Goal: Communication & Community: Ask a question

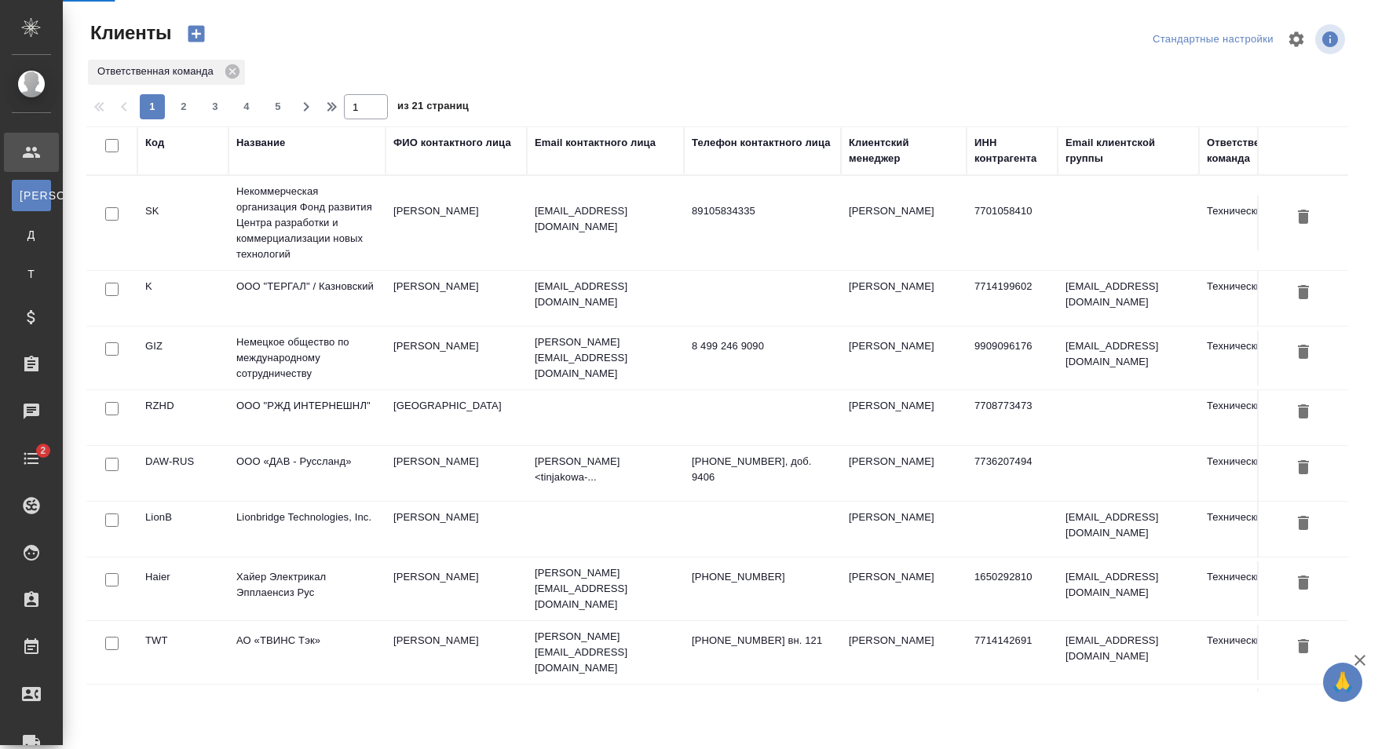
select select "RU"
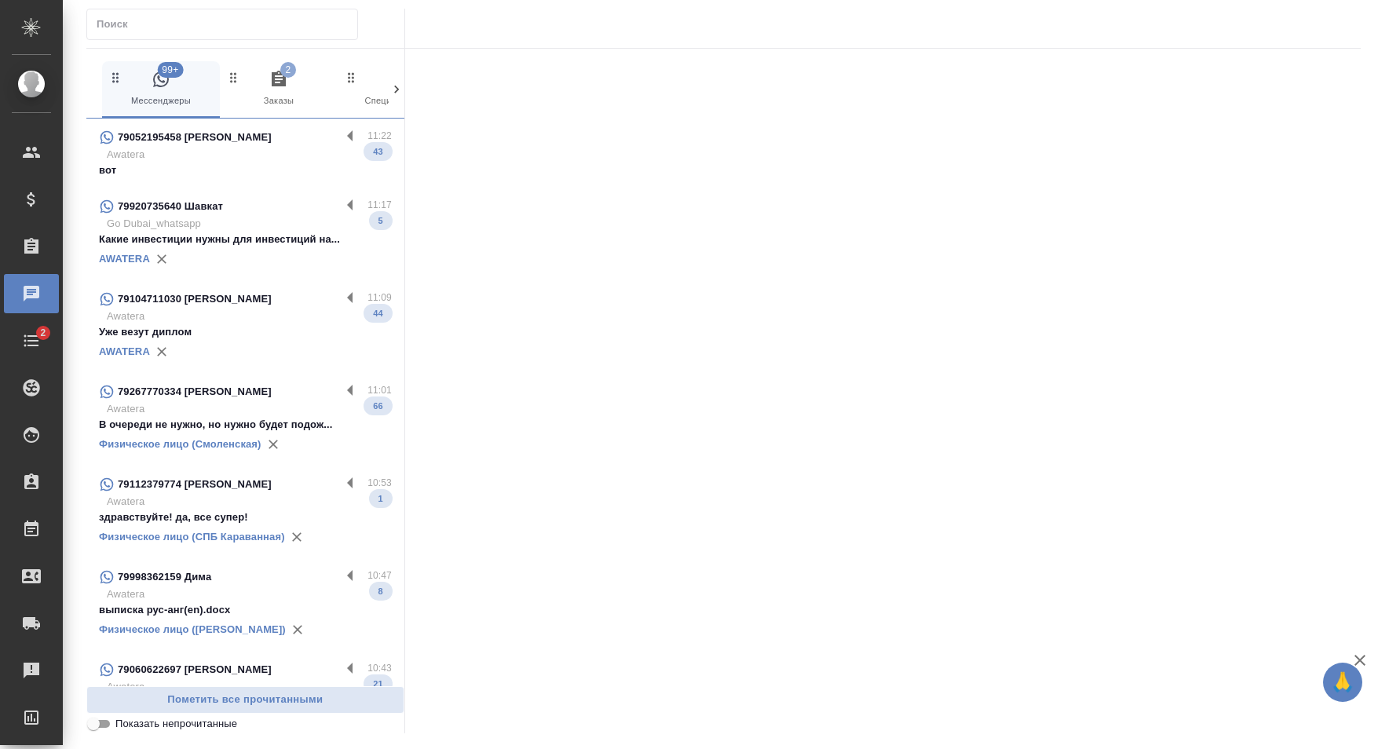
click at [267, 144] on div "79052195458 Bowen Zhao" at bounding box center [220, 137] width 242 height 19
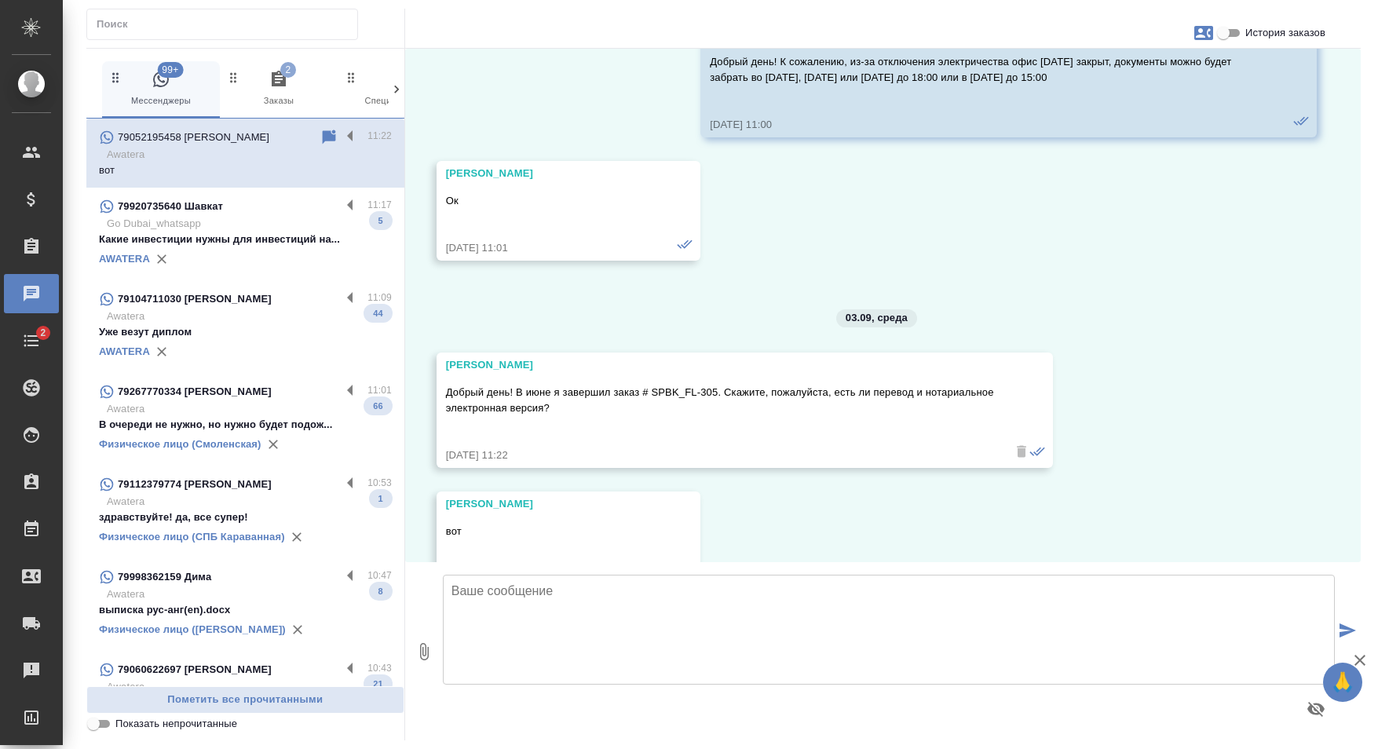
scroll to position [9705, 0]
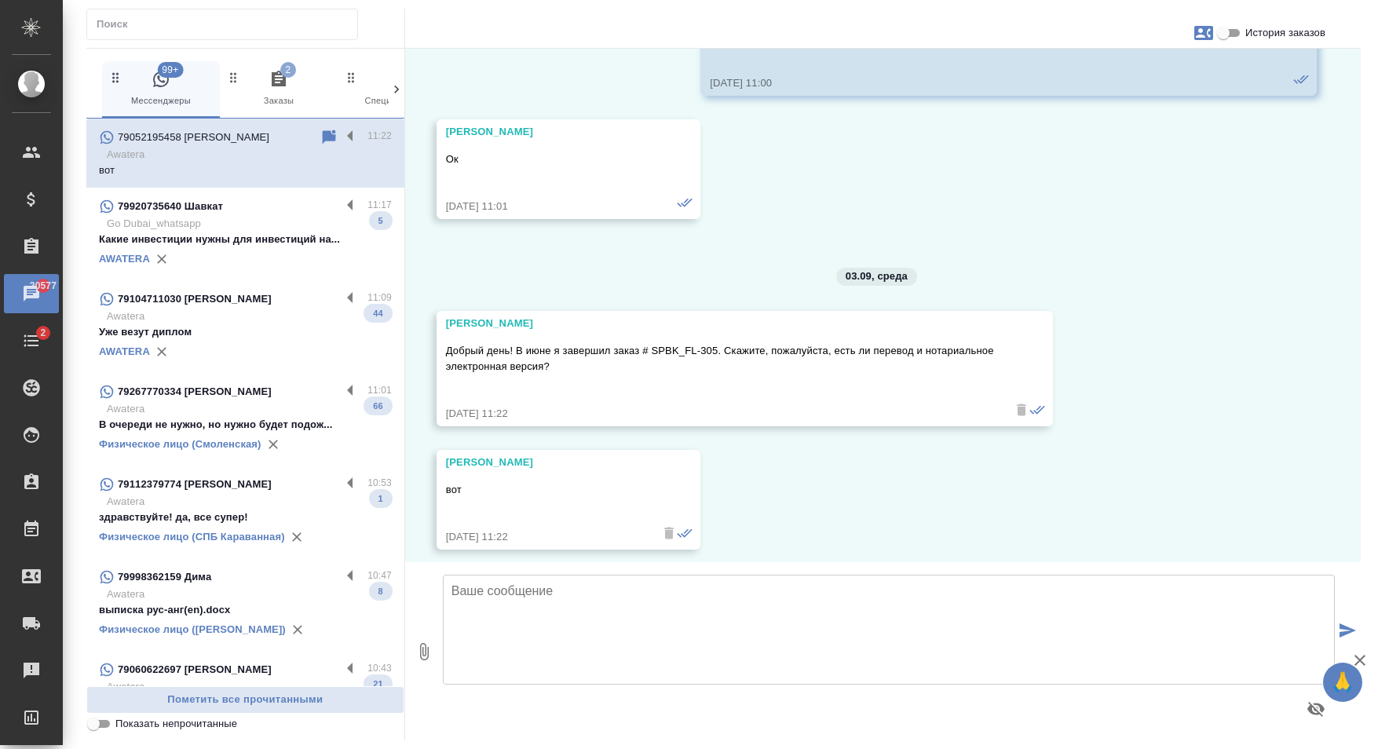
click at [400, 87] on icon at bounding box center [397, 90] width 16 height 16
click at [104, 88] on span "0 Тендеры" at bounding box center [59, 89] width 105 height 38
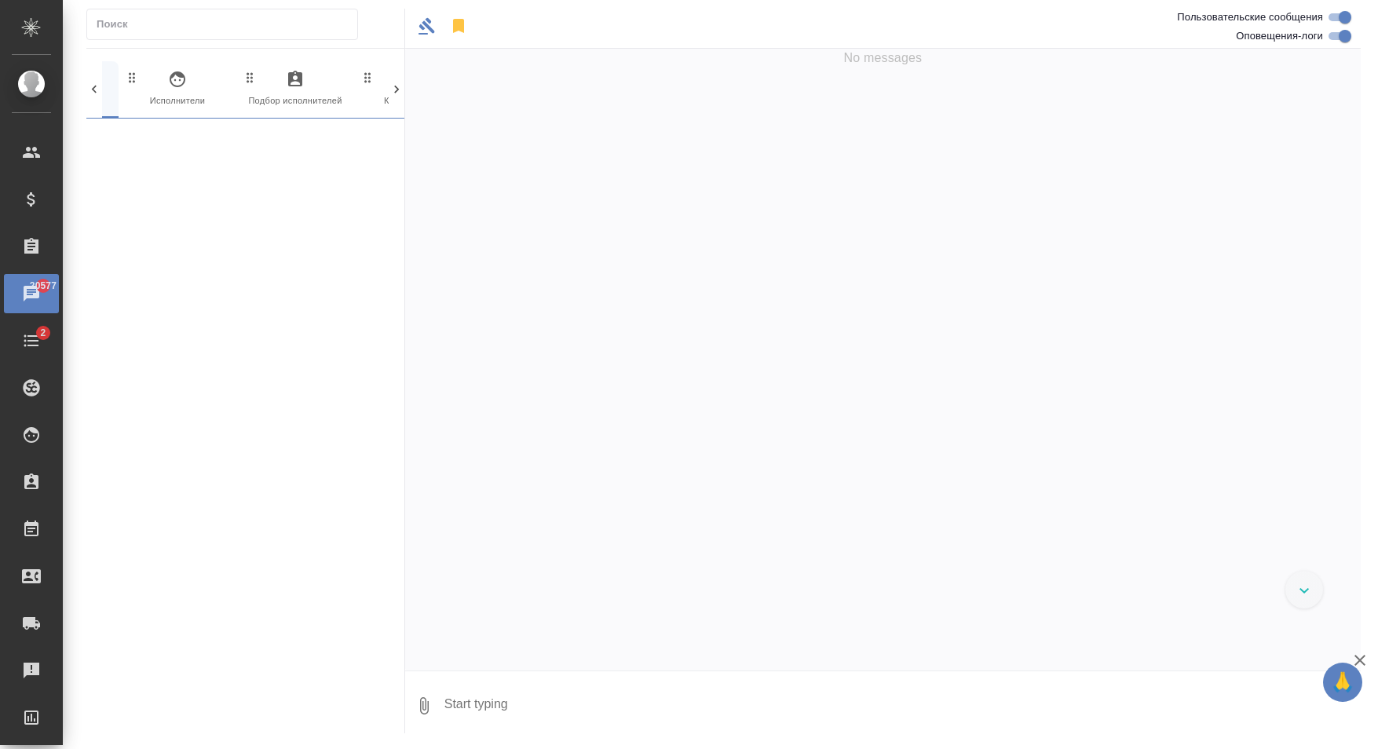
click at [104, 88] on span "0 Тендеры" at bounding box center [59, 89] width 105 height 38
click at [104, 88] on button "0 Тендеры" at bounding box center [154, 89] width 118 height 57
click at [91, 91] on icon at bounding box center [94, 90] width 16 height 16
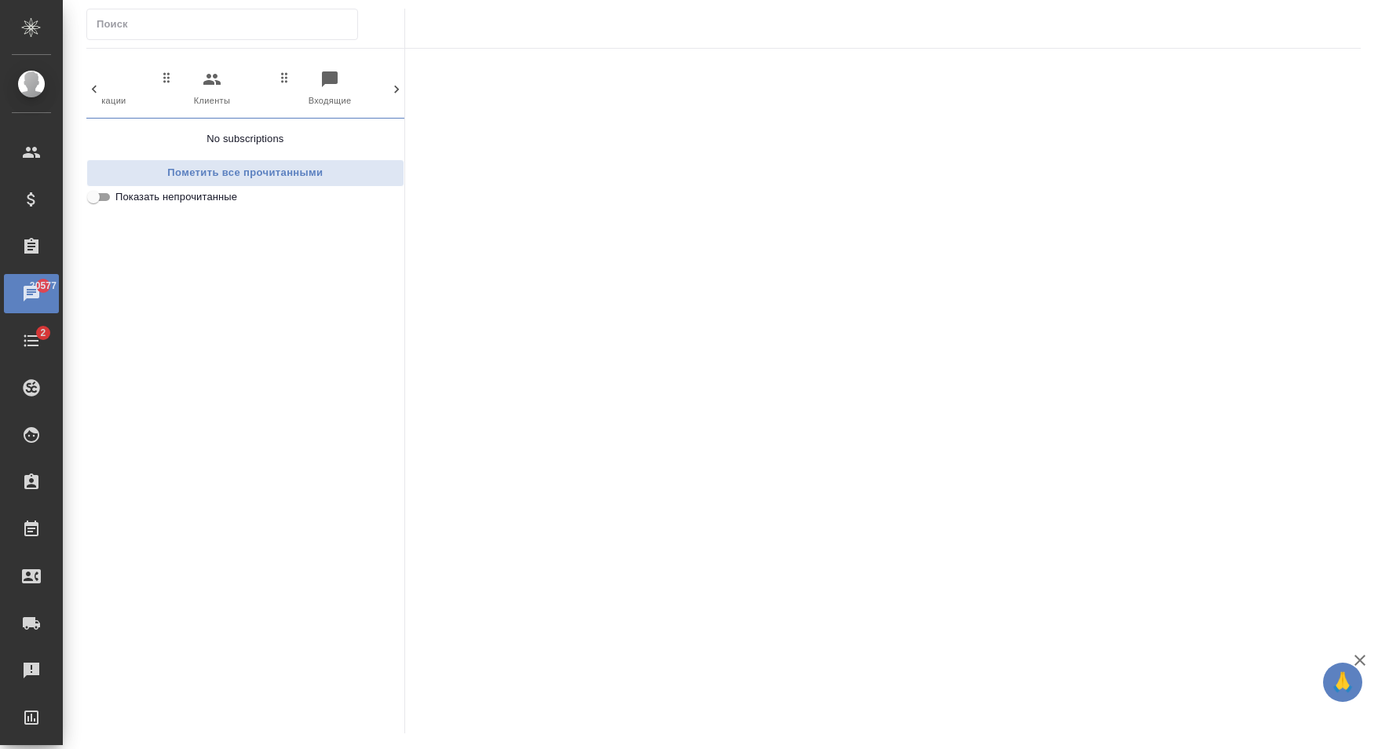
click at [102, 95] on span "0 Спецификации" at bounding box center [94, 89] width 105 height 38
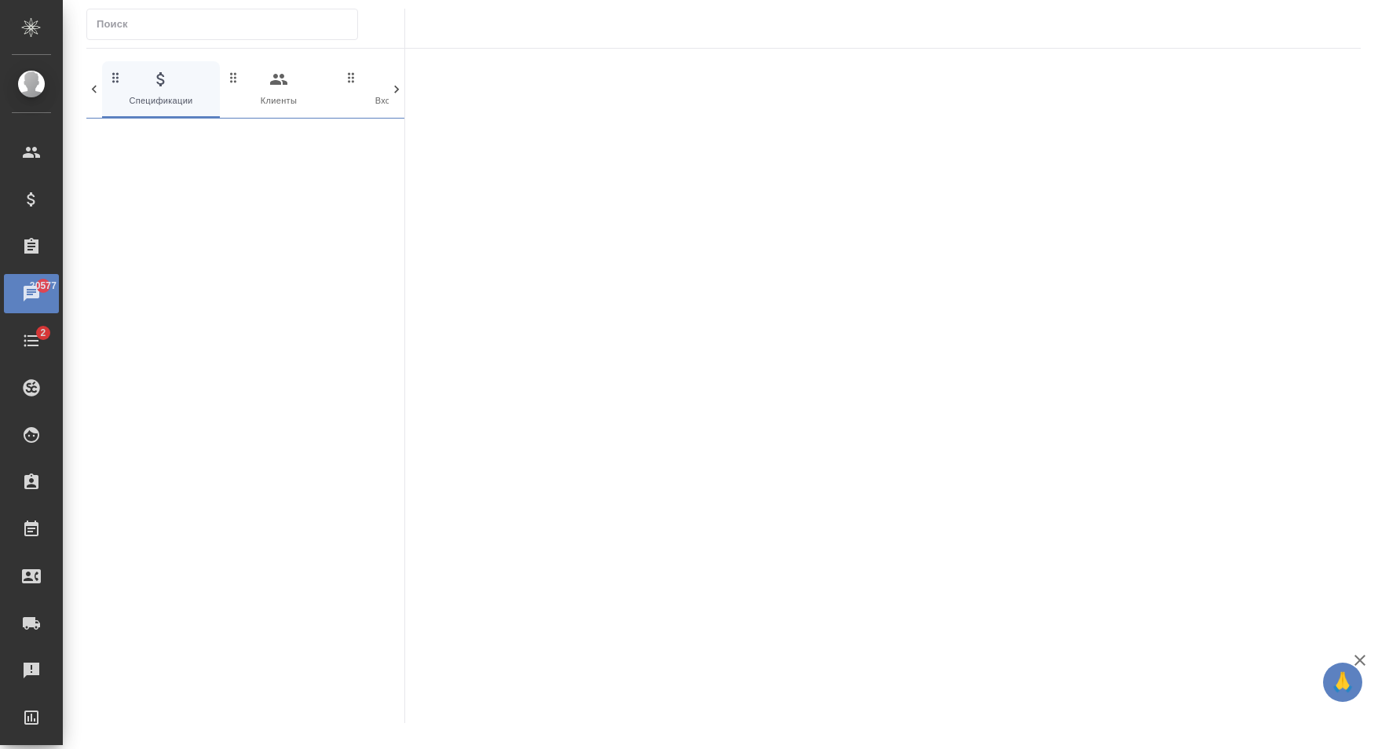
click at [100, 95] on icon at bounding box center [94, 90] width 16 height 16
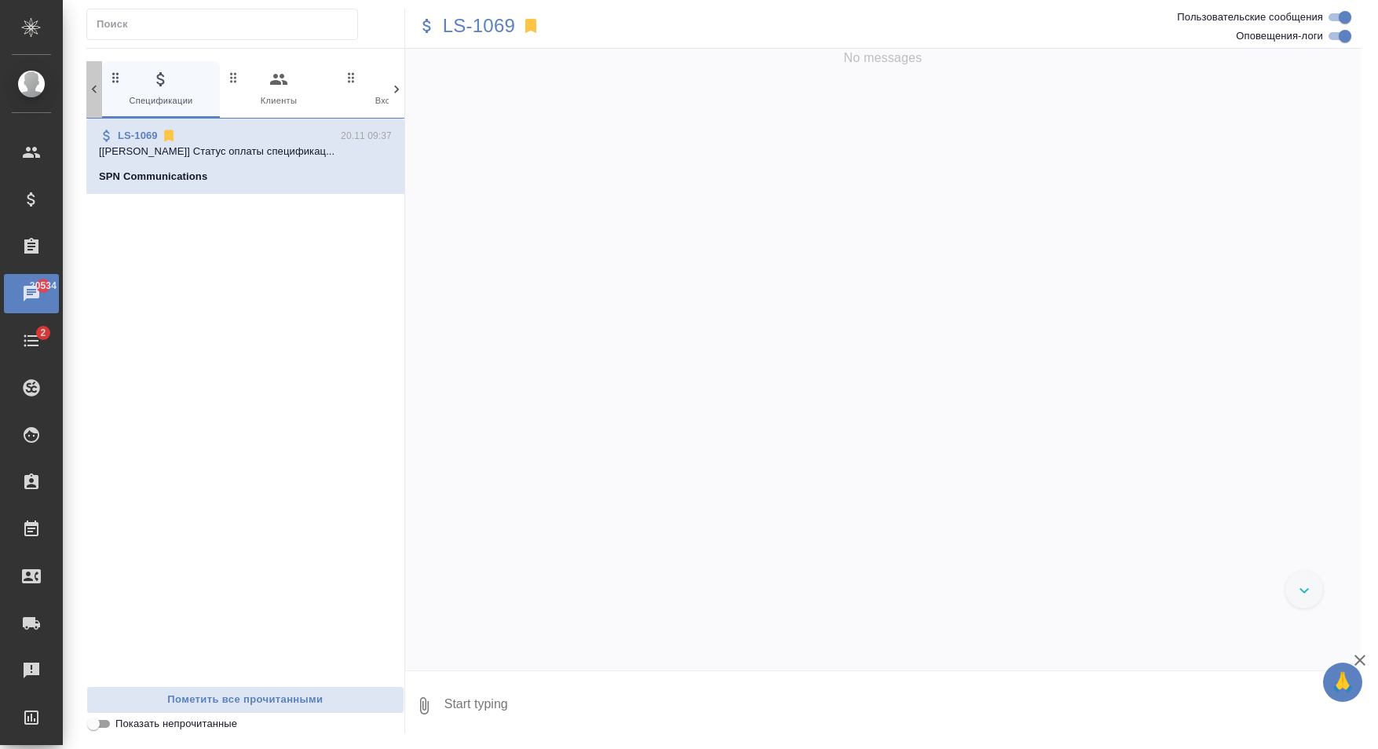
click at [100, 95] on icon at bounding box center [94, 90] width 16 height 16
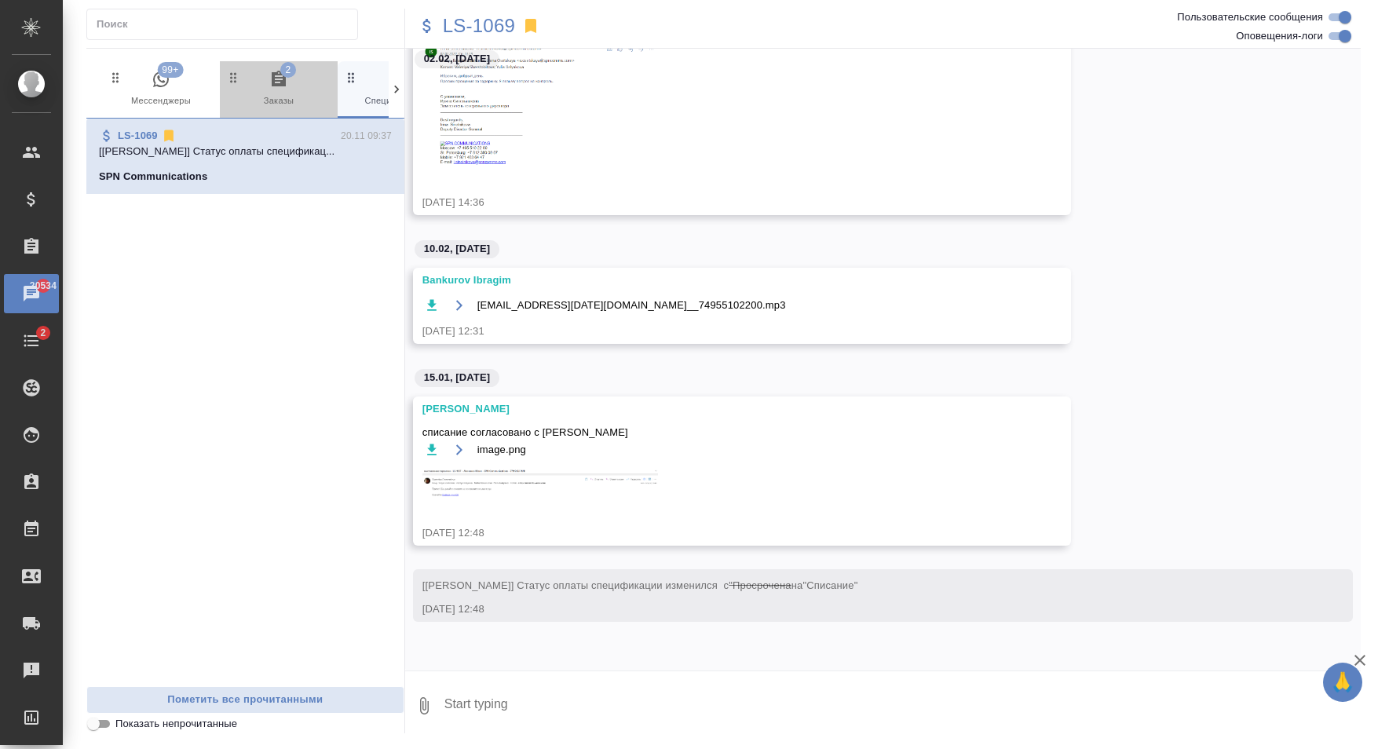
click at [275, 97] on span "2 Заказы" at bounding box center [278, 89] width 105 height 38
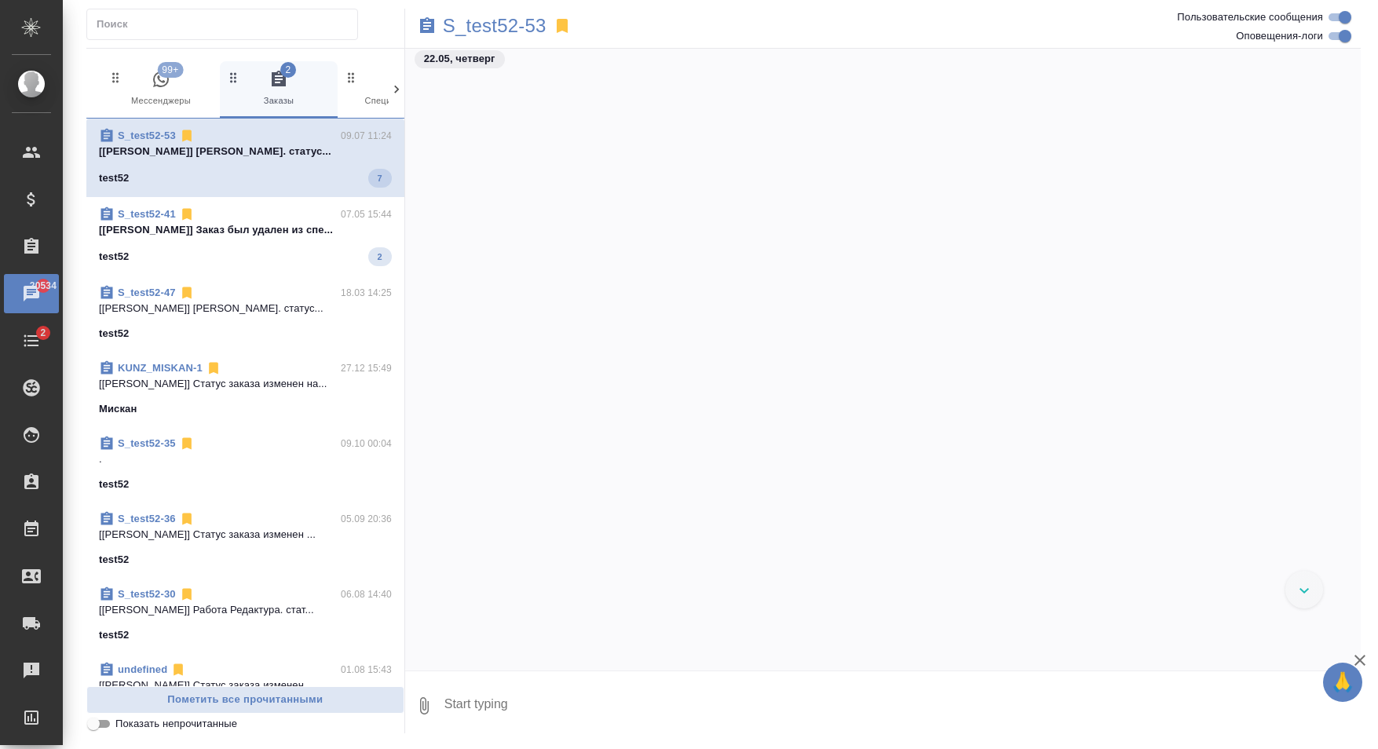
scroll to position [782, 0]
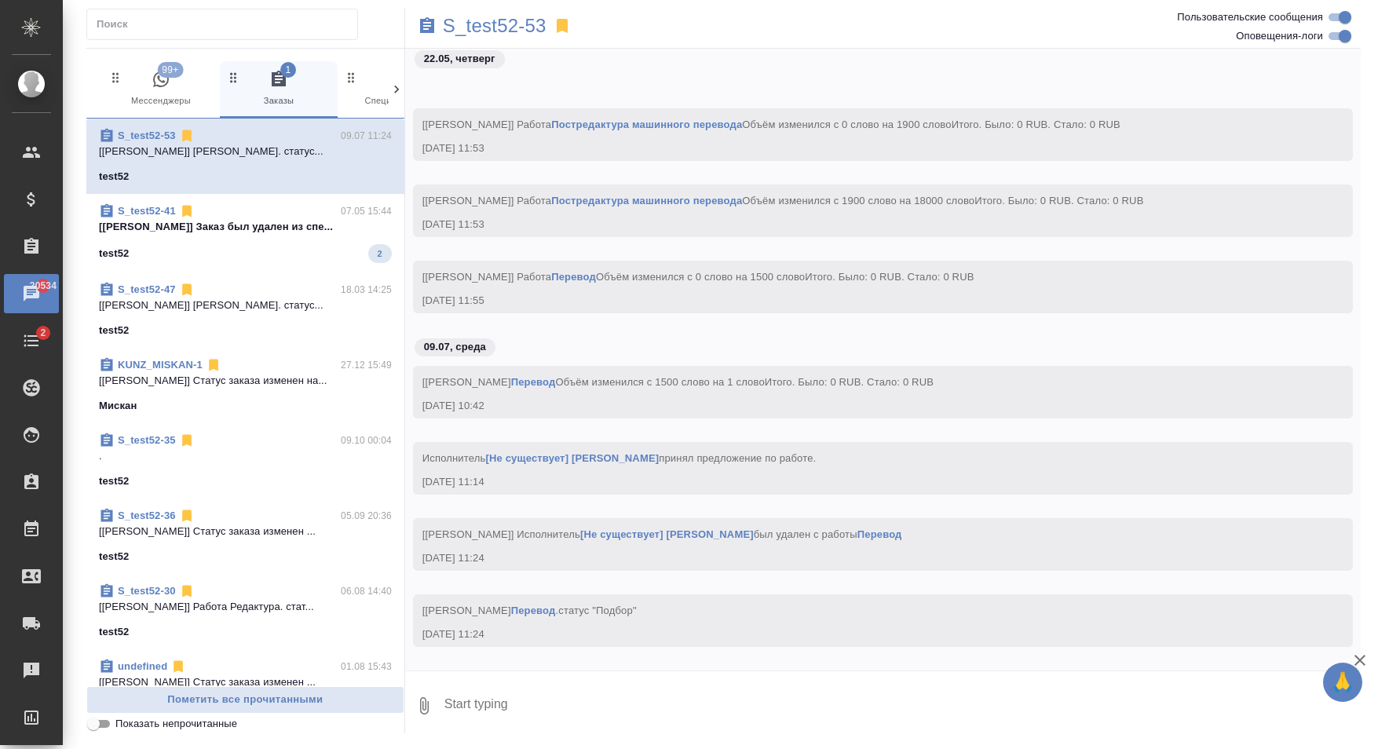
click at [650, 696] on textarea at bounding box center [902, 705] width 918 height 53
type textarea "k"
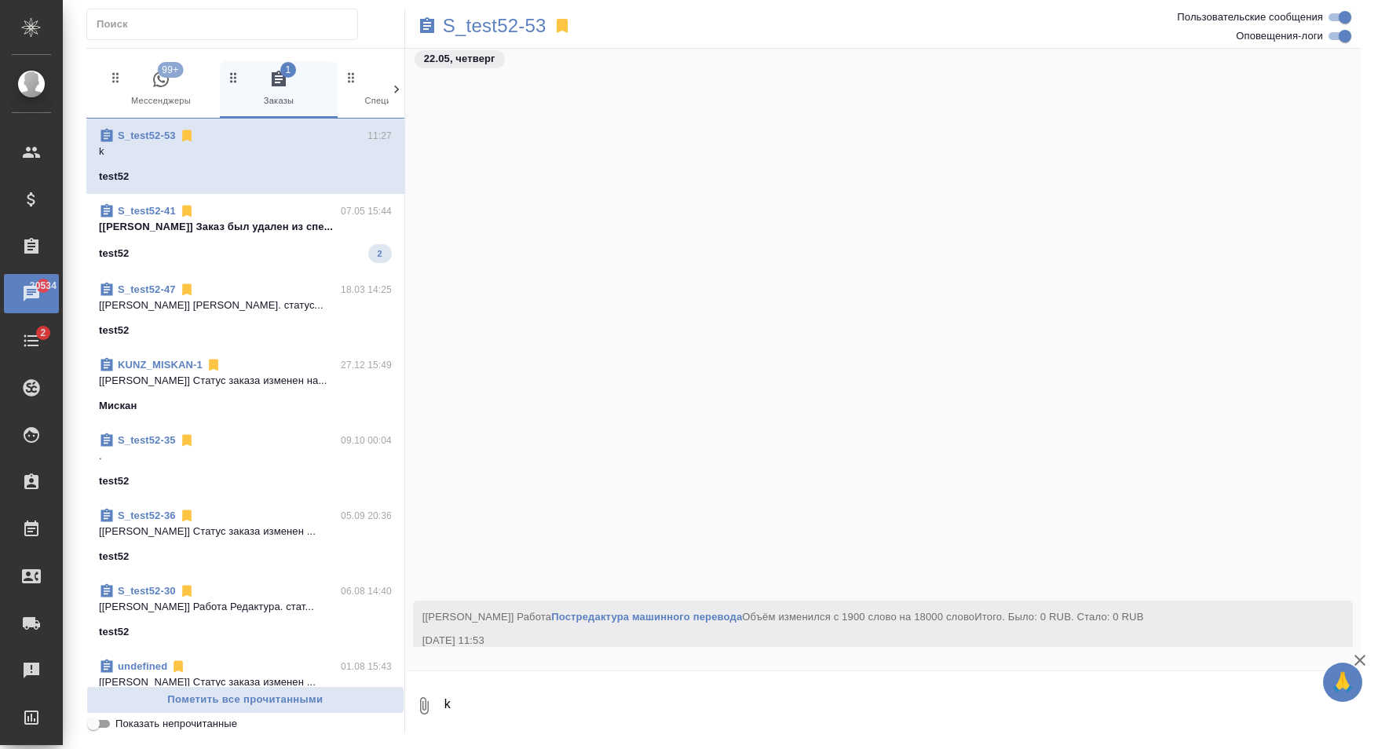
scroll to position [682, 0]
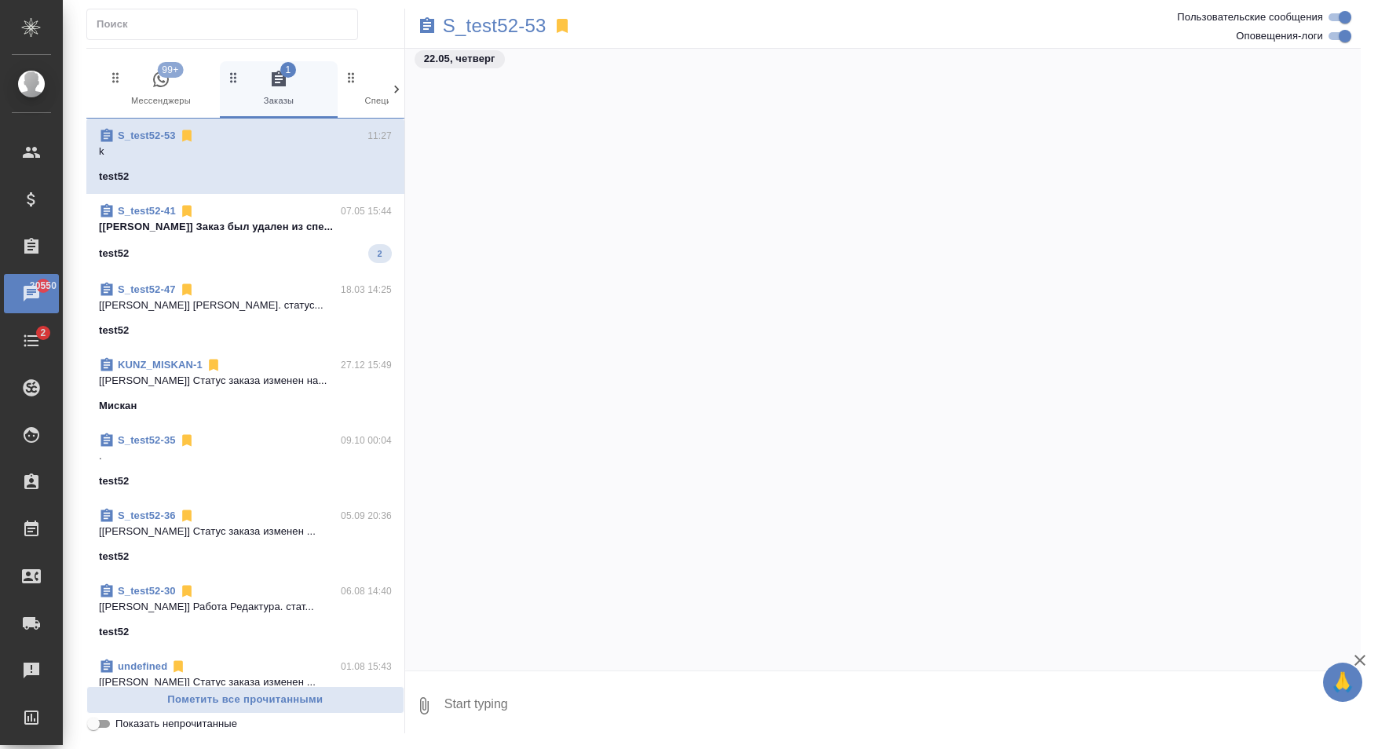
scroll to position [682, 0]
